Goal: Use online tool/utility: Utilize a website feature to perform a specific function

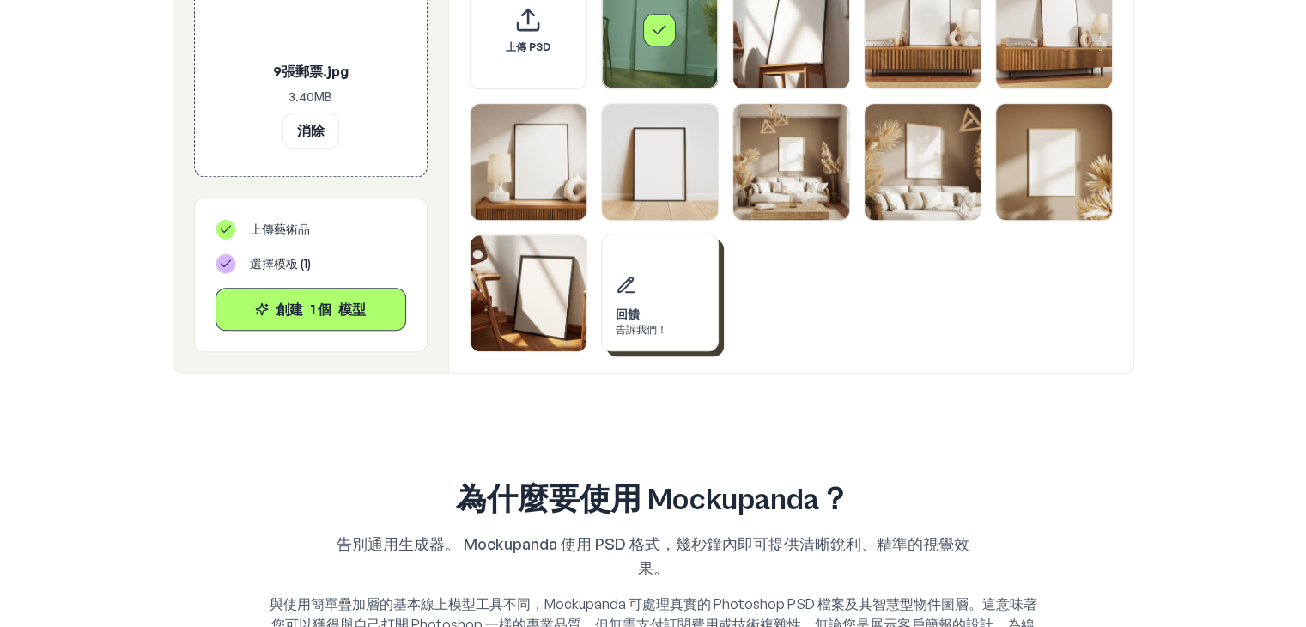
scroll to position [1030, 0]
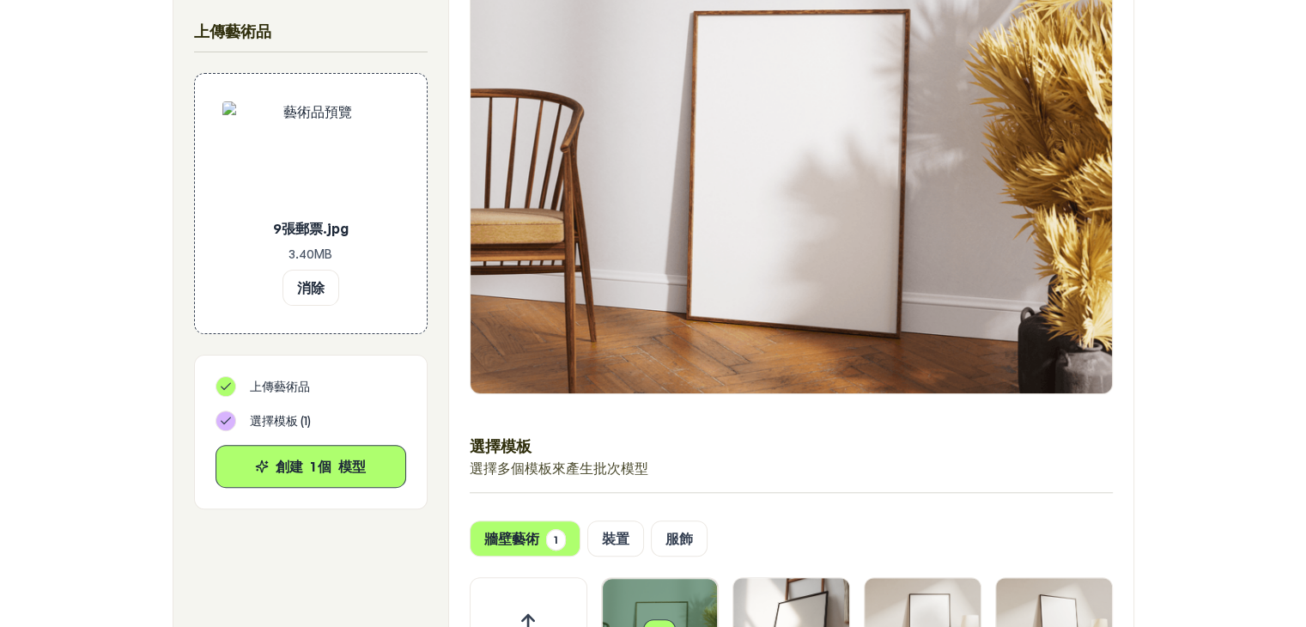
scroll to position [429, 0]
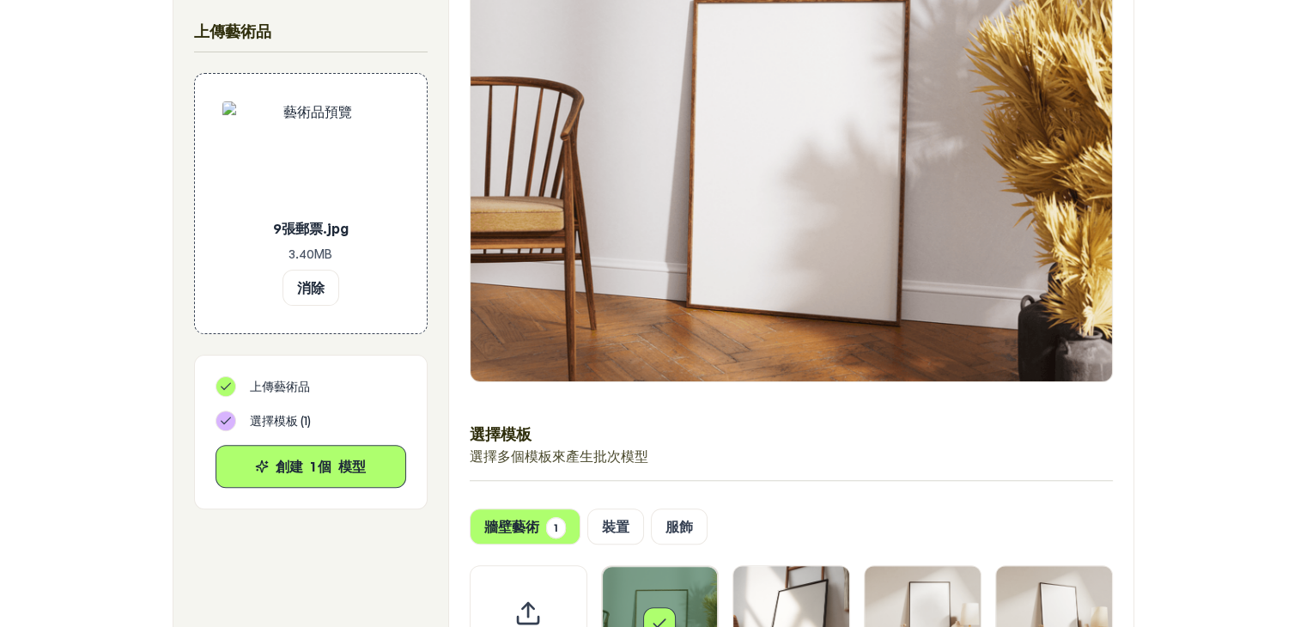
click at [898, 501] on div "選擇模板 選擇多個模板來產生批次模型 牆壁藝術 1 裝置 服飾 上傳 PSD 回饋 告訴我們！" at bounding box center [791, 422] width 684 height 1087
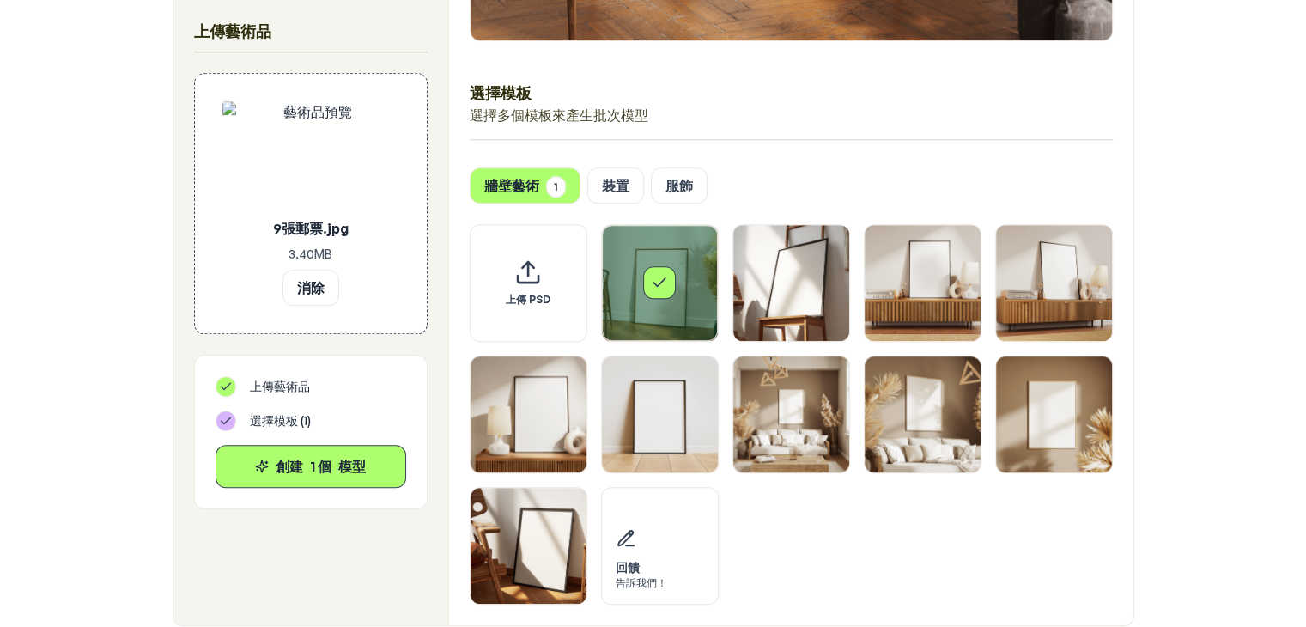
scroll to position [773, 0]
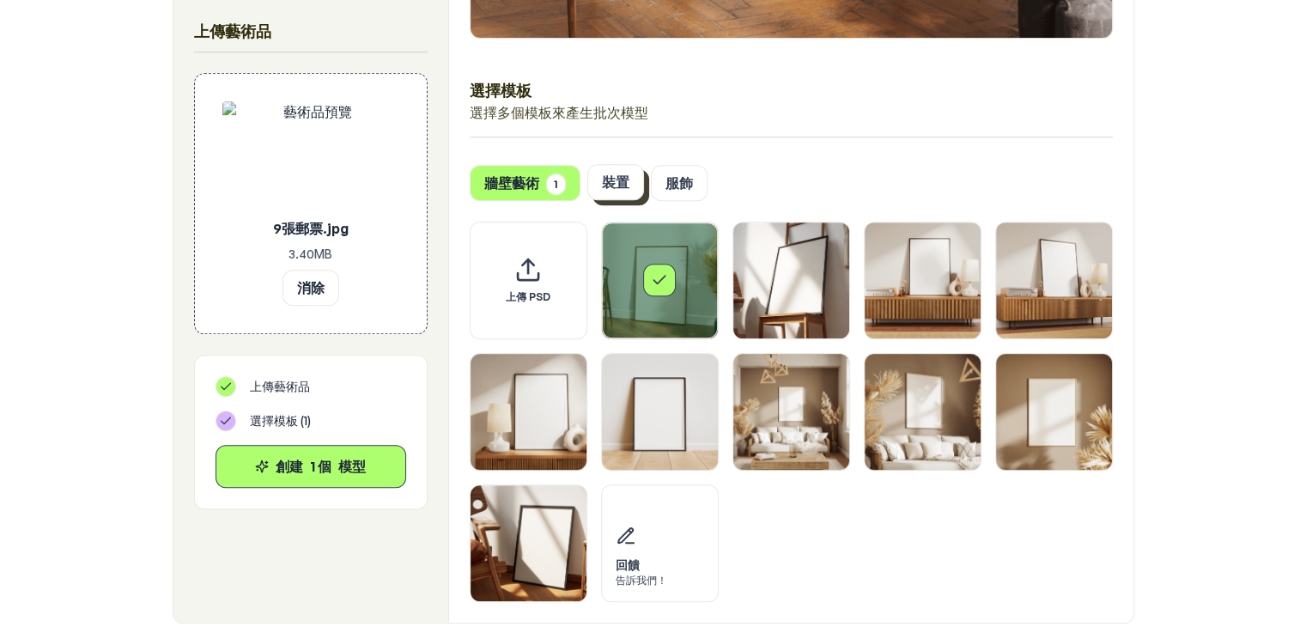
click at [622, 186] on font "裝置" at bounding box center [615, 181] width 27 height 17
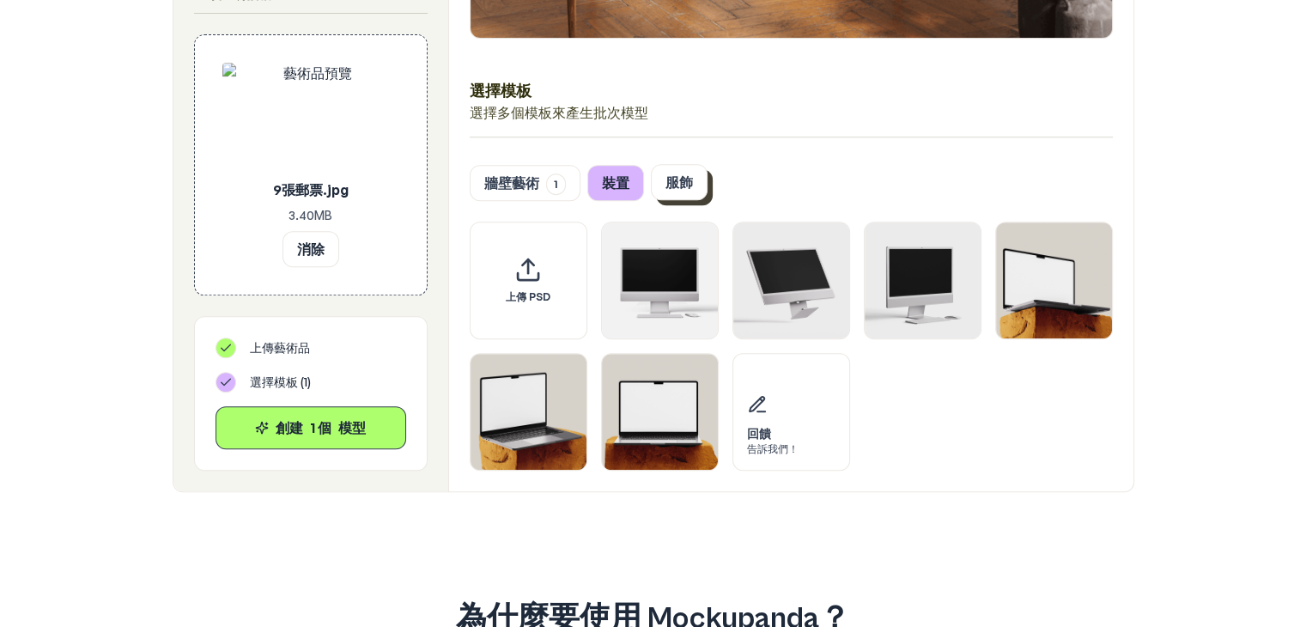
click at [689, 193] on button "服飾" at bounding box center [679, 182] width 57 height 36
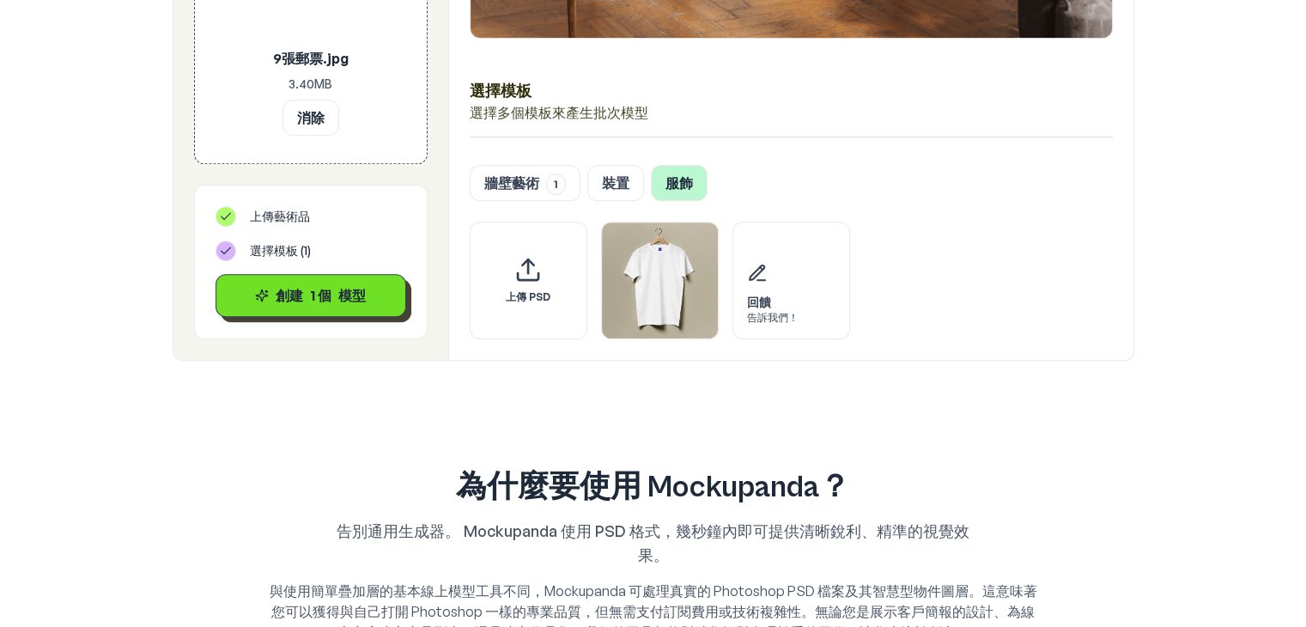
click at [298, 287] on font "創建" at bounding box center [289, 295] width 27 height 17
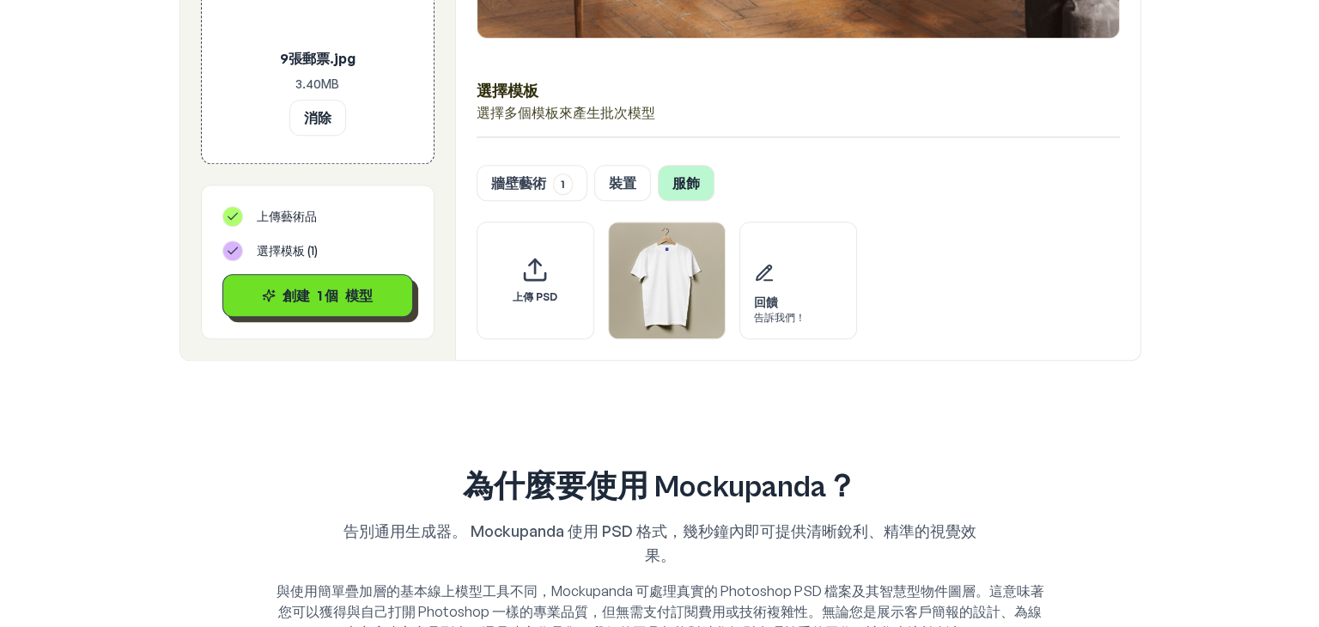
scroll to position [0, 0]
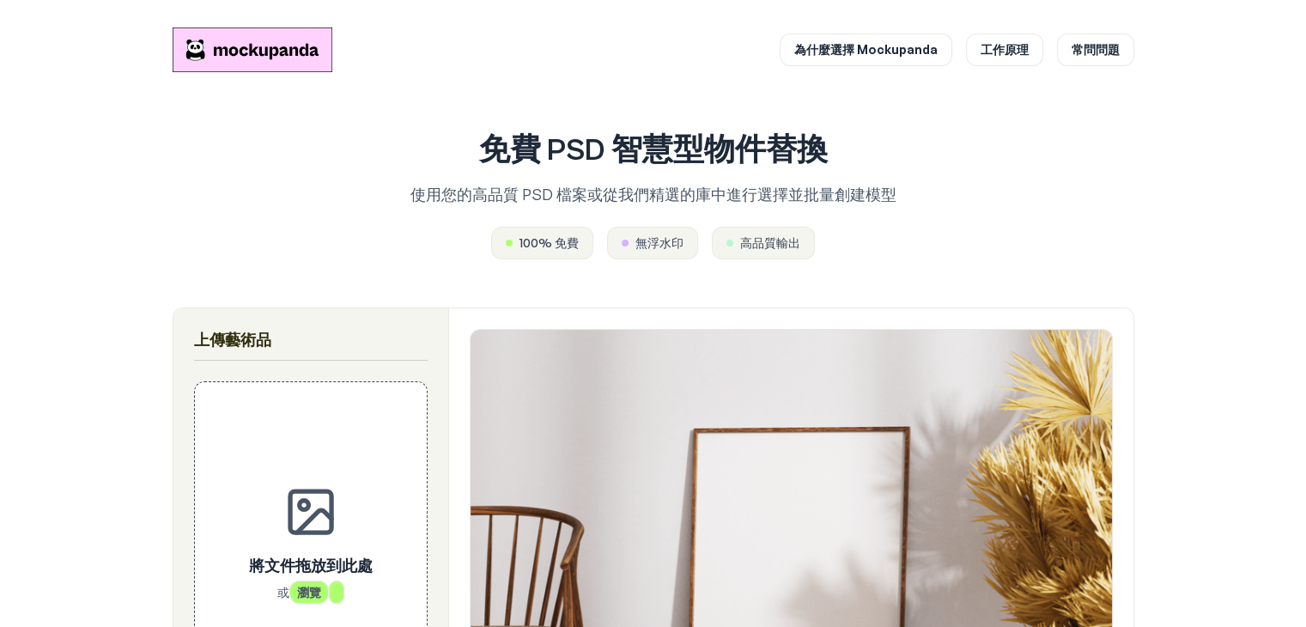
click at [867, 234] on div "100% 免費 無浮水印 高品質輸出" at bounding box center [653, 243] width 769 height 33
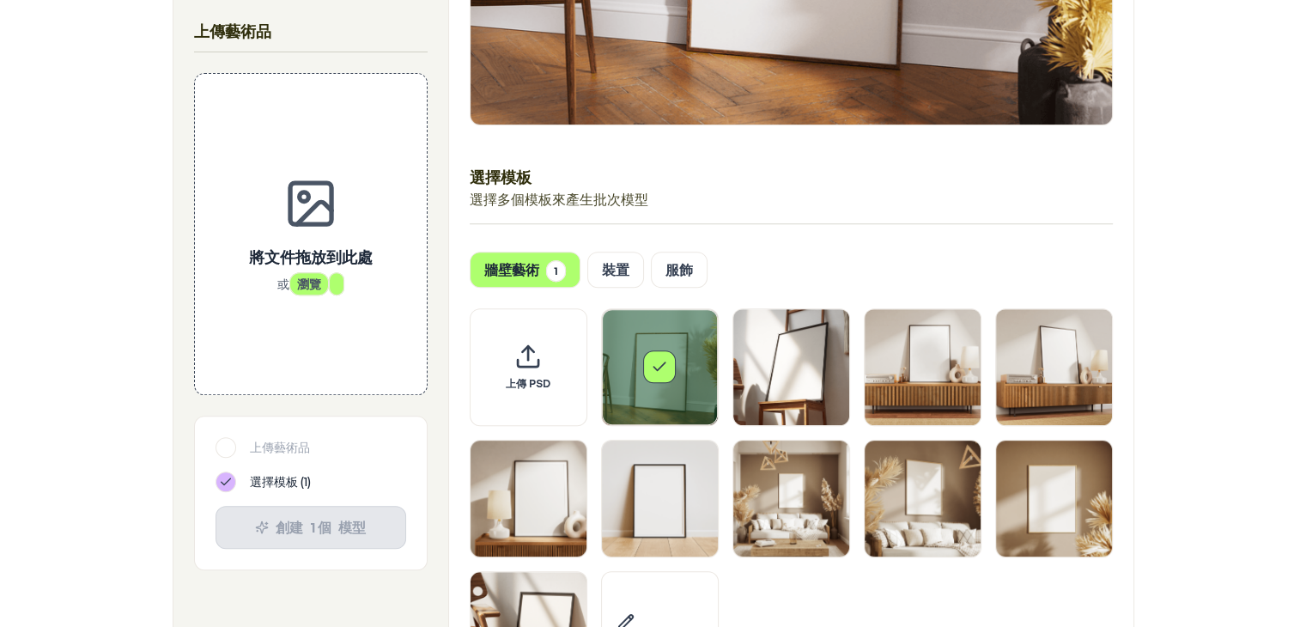
scroll to position [773, 0]
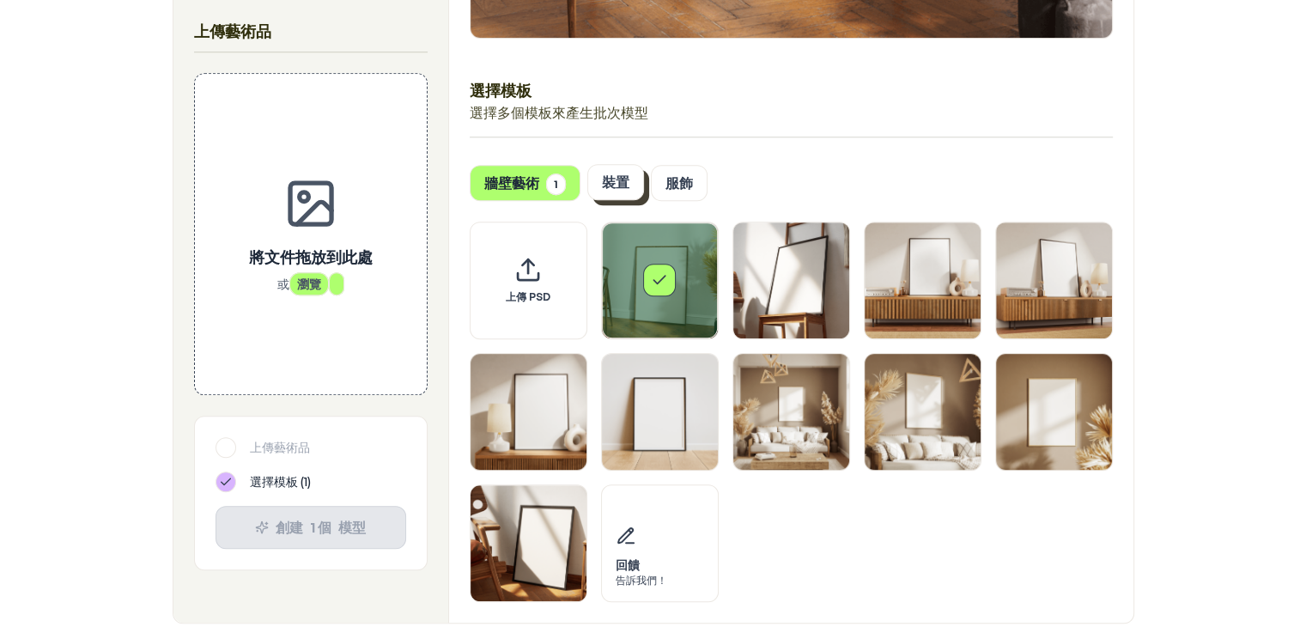
click at [605, 189] on font "裝置" at bounding box center [615, 181] width 27 height 17
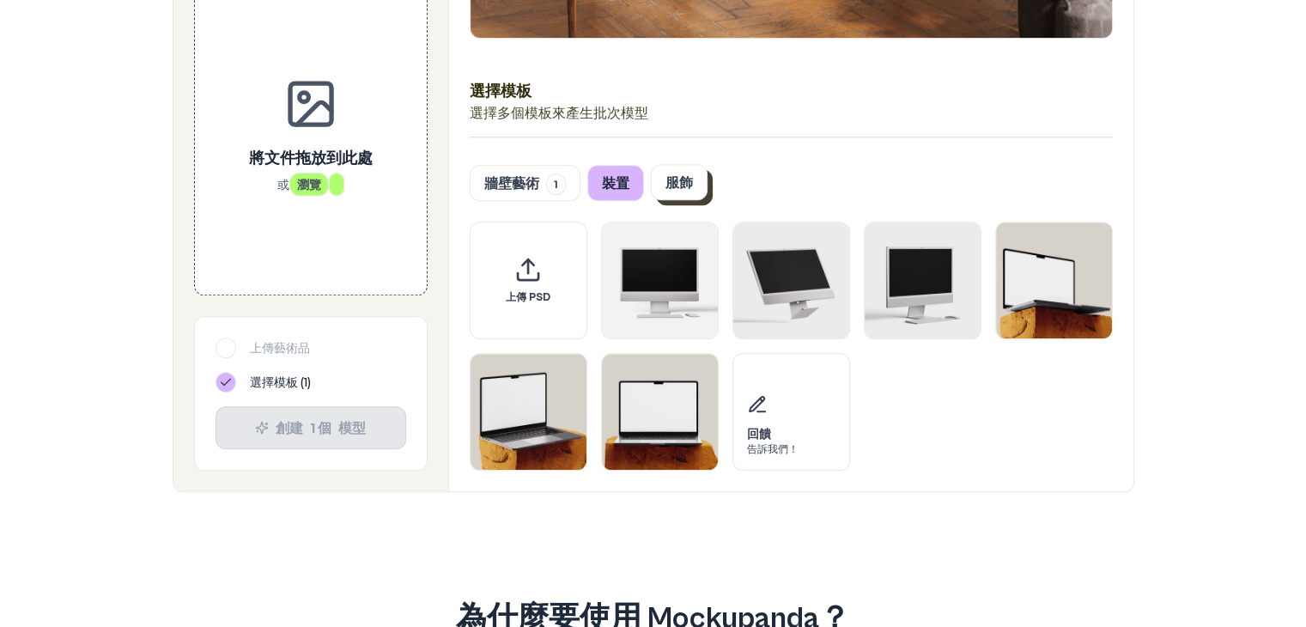
click at [668, 183] on font "服飾" at bounding box center [678, 181] width 27 height 17
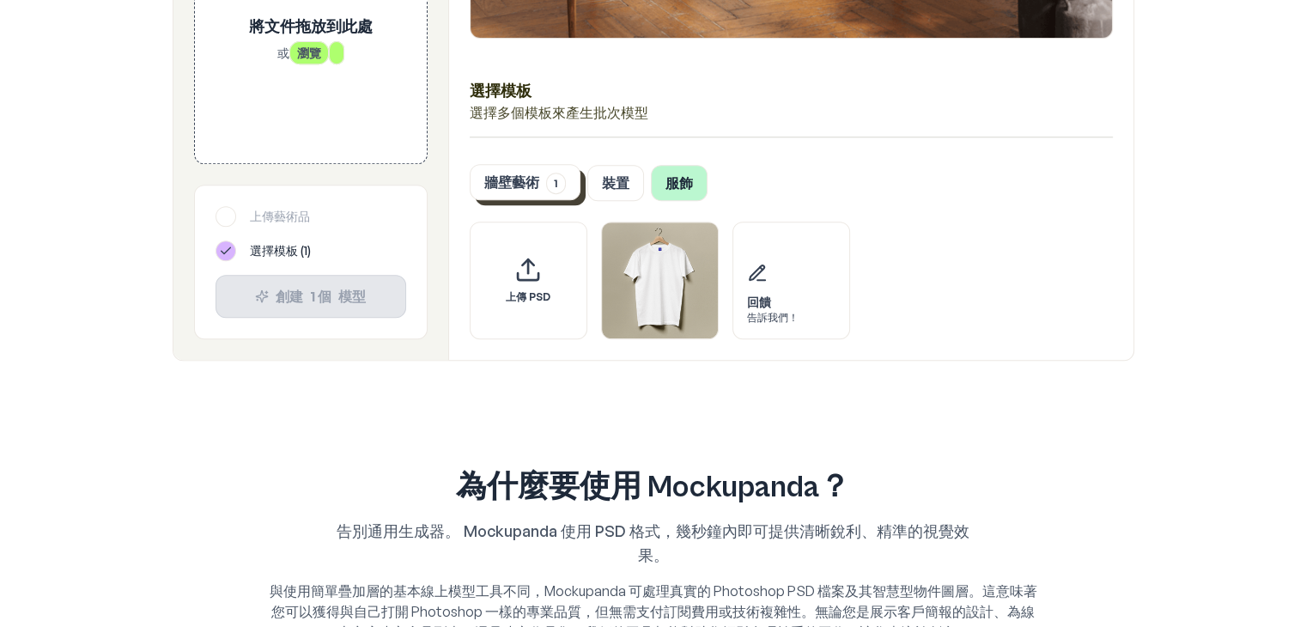
click at [521, 179] on font "牆壁藝術" at bounding box center [511, 181] width 55 height 17
